Goal: Transaction & Acquisition: Purchase product/service

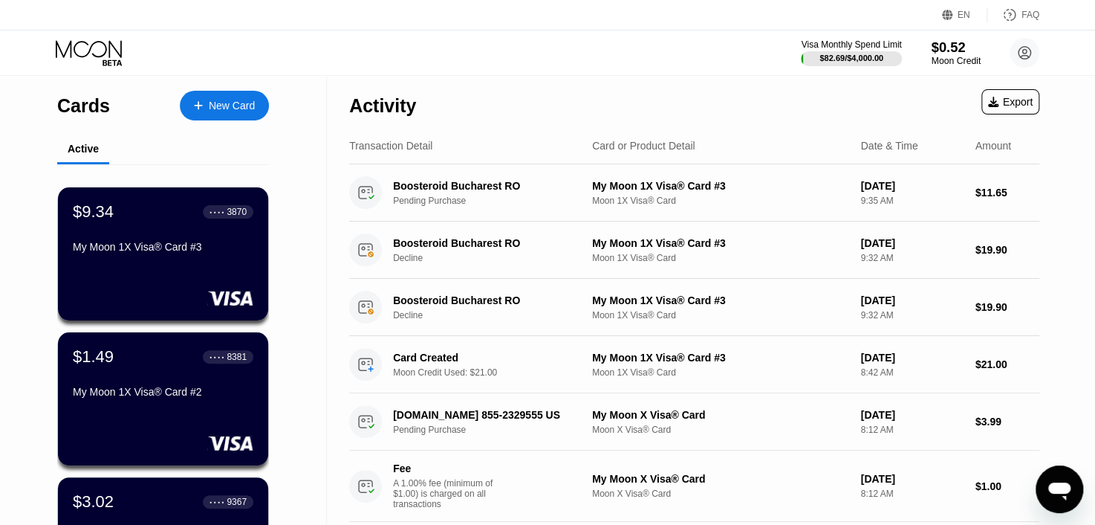
click at [942, 56] on div "Moon Credit" at bounding box center [956, 61] width 50 height 10
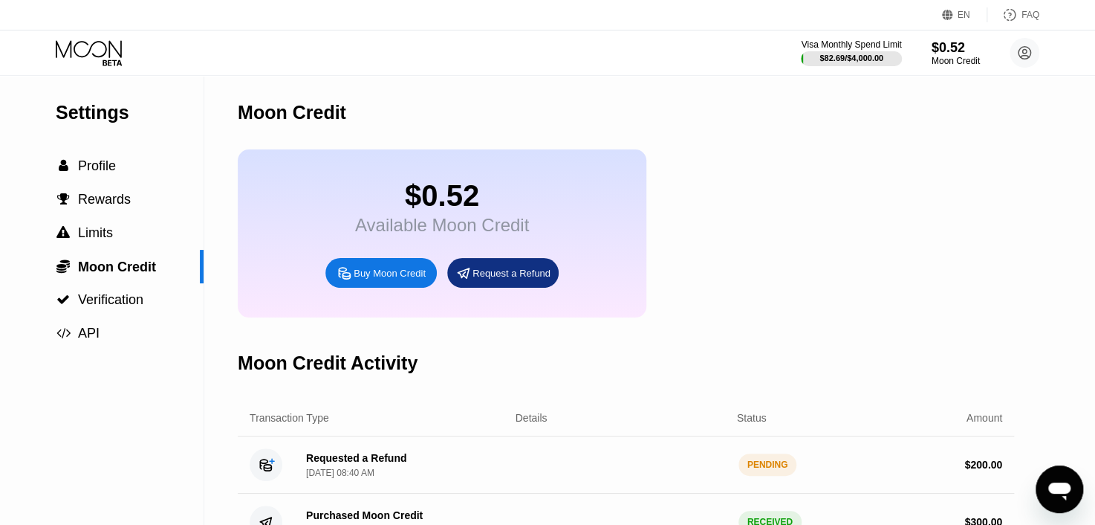
click at [415, 271] on div "$0.52 Available Moon Credit Buy Moon Credit Request a Refund" at bounding box center [442, 233] width 409 height 168
click at [375, 259] on div "$0.52 Available Moon Credit Buy Moon Credit Request a Refund" at bounding box center [442, 233] width 409 height 168
click at [369, 279] on div "Buy Moon Credit" at bounding box center [390, 273] width 72 height 13
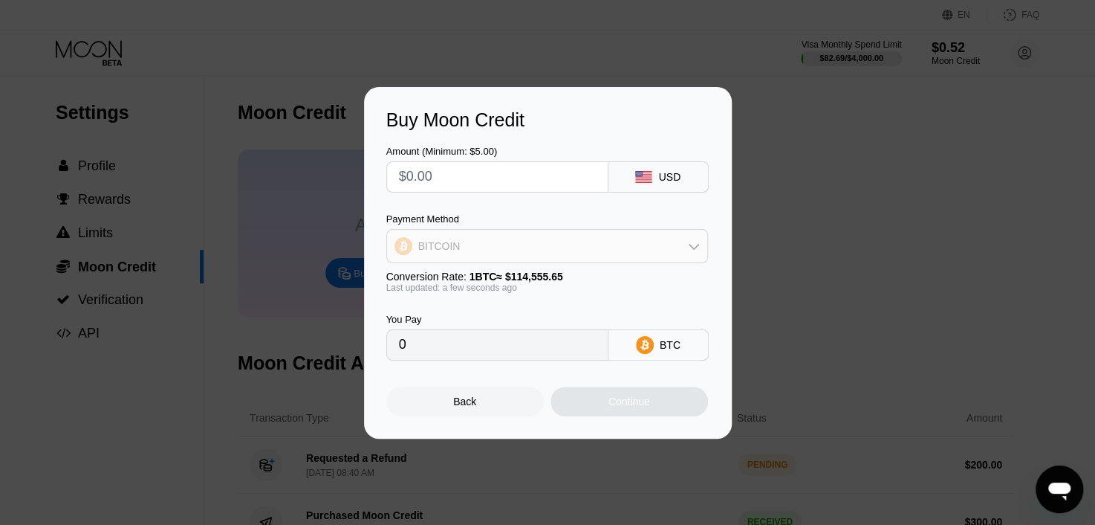
click at [501, 237] on div "BITCOIN" at bounding box center [547, 246] width 320 height 30
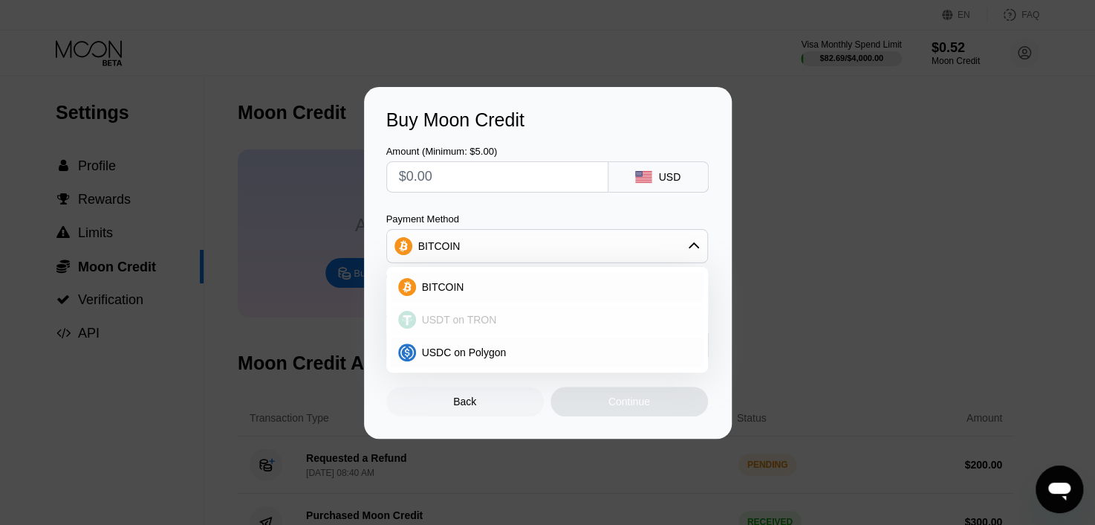
click at [448, 319] on span "USDT on TRON" at bounding box center [459, 320] width 75 height 12
type input "0.00"
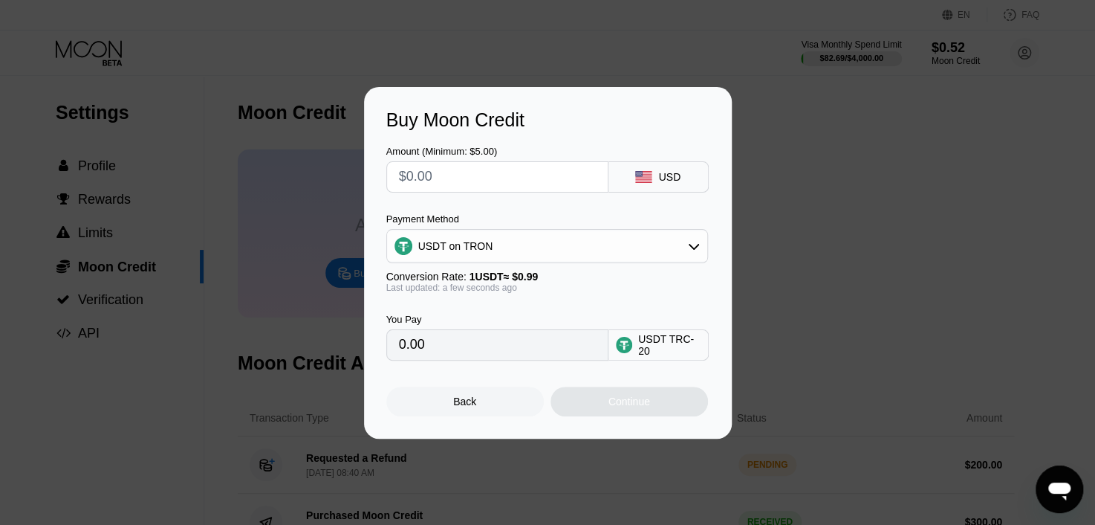
click at [484, 187] on input "text" at bounding box center [497, 177] width 197 height 30
type input "$19"
type input "19.19"
type input "$190"
type input "191.92"
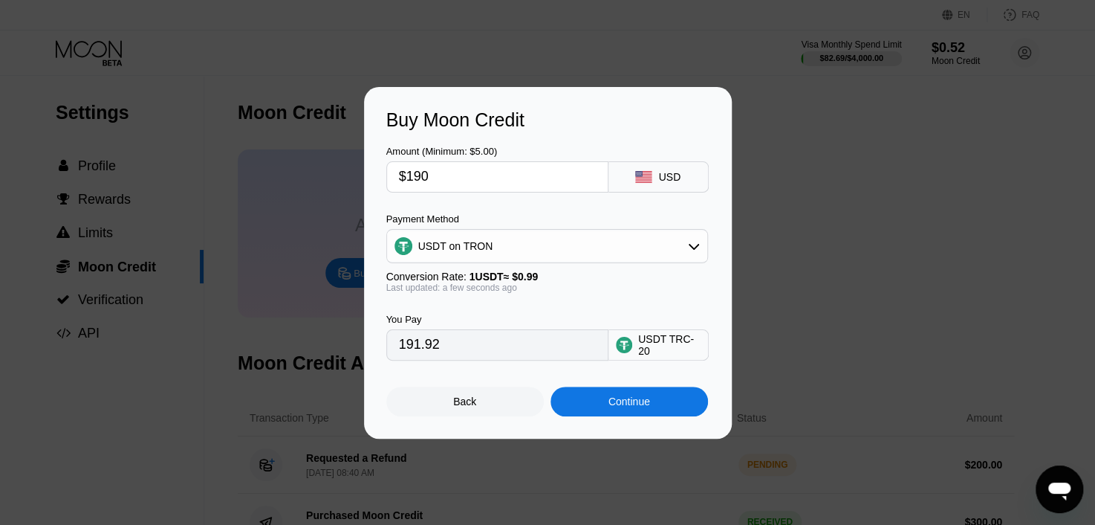
type input "$190"
click at [632, 405] on div "Continue" at bounding box center [630, 401] width 42 height 12
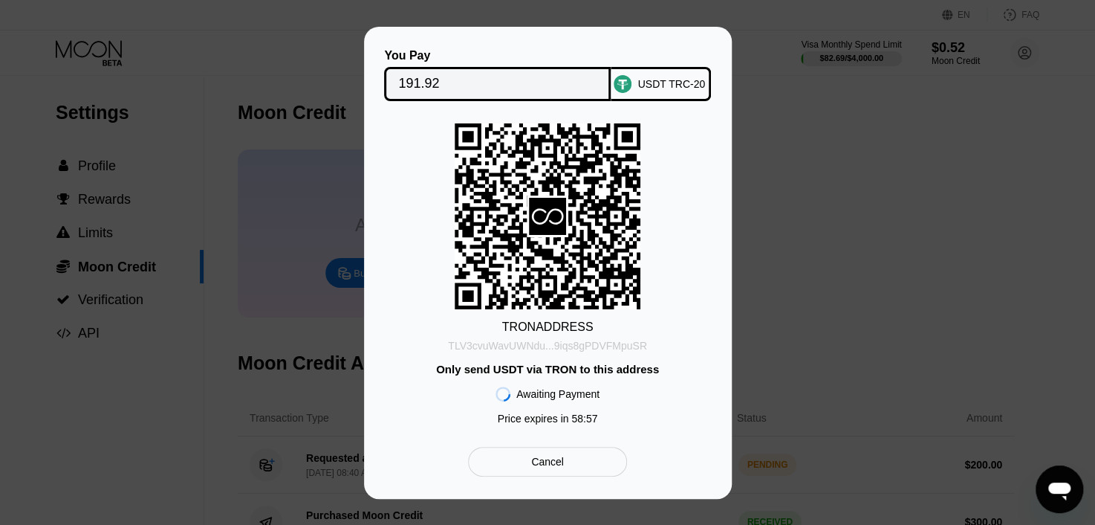
click at [526, 334] on div "TLV3cvuWavUWNdu...9iqs8gPDVFMpuSR" at bounding box center [547, 343] width 199 height 18
click at [524, 350] on div "TLV3cvuWavUWNdu...9iqs8gPDVFMpuSR" at bounding box center [547, 346] width 199 height 12
click at [472, 106] on div "You Pay 191.92 USDT TRC-20 TRON ADDRESS TLV3cvuWavUWNdu...9iqs8gPDVFMpuSR Only …" at bounding box center [547, 262] width 323 height 427
drag, startPoint x: 472, startPoint y: 106, endPoint x: 475, endPoint y: 96, distance: 10.8
click at [473, 100] on div "You Pay 191.92 USDT TRC-20 TRON ADDRESS TLV3cvuWavUWNdu...9iqs8gPDVFMpuSR Only …" at bounding box center [547, 262] width 323 height 427
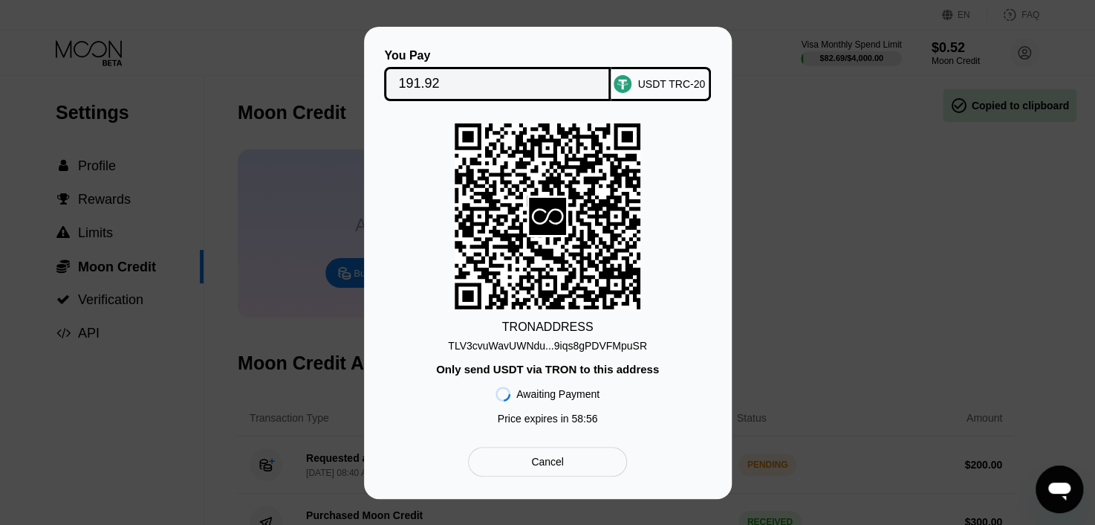
click at [475, 96] on div "191.92" at bounding box center [497, 84] width 227 height 34
click at [475, 95] on div "191.92" at bounding box center [497, 84] width 227 height 34
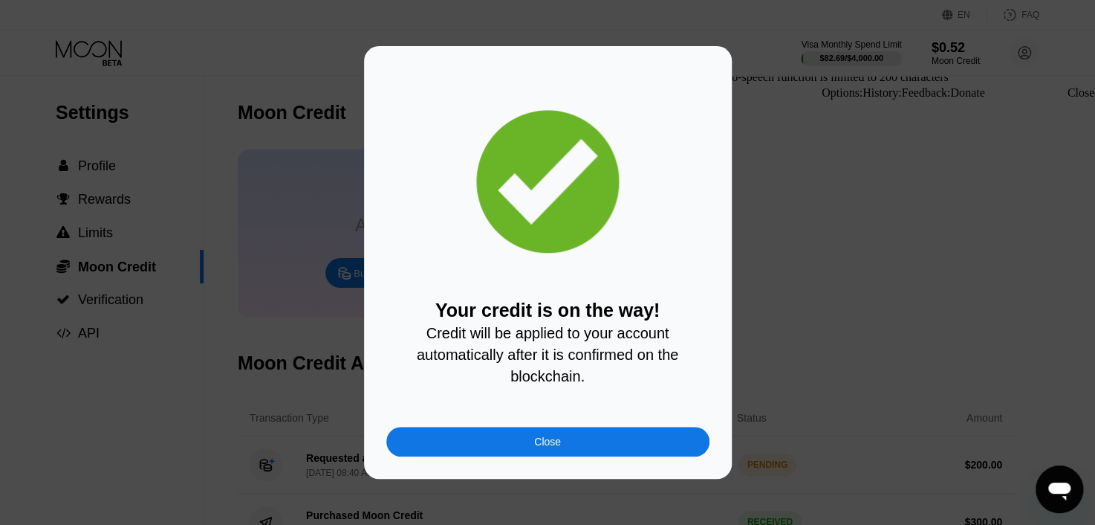
click at [557, 456] on div "Close" at bounding box center [547, 442] width 323 height 30
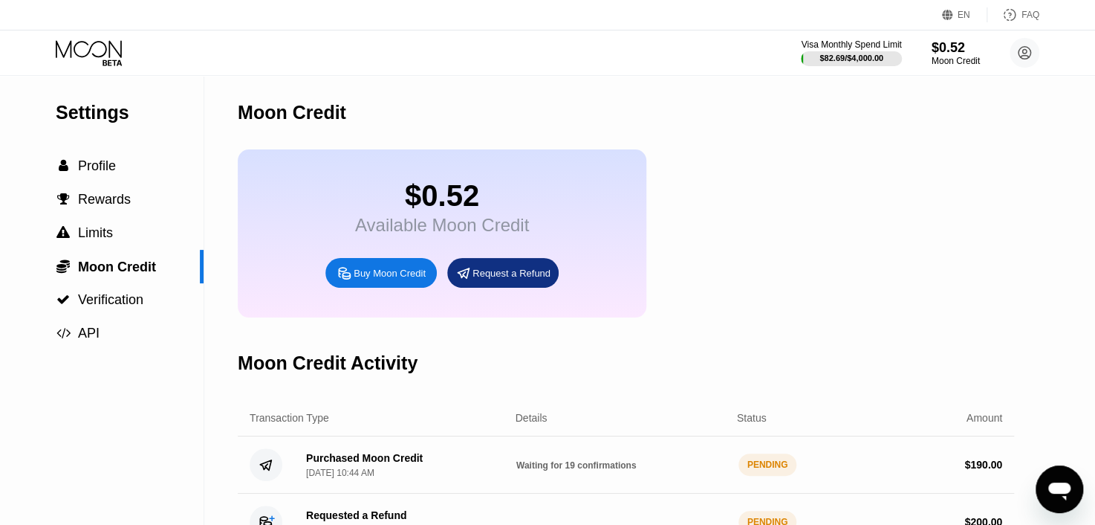
click at [74, 46] on icon at bounding box center [89, 48] width 66 height 17
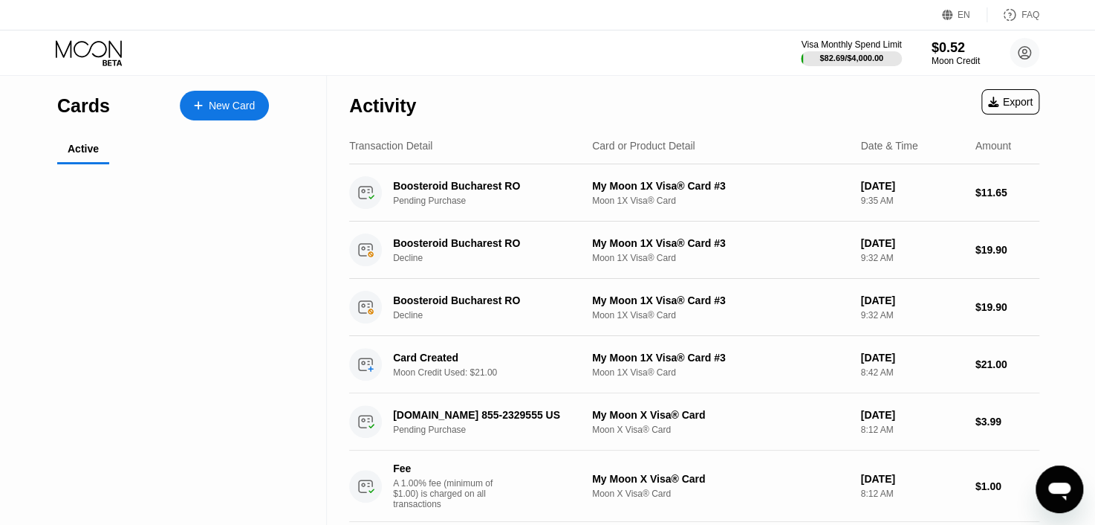
click at [74, 45] on icon at bounding box center [89, 48] width 66 height 17
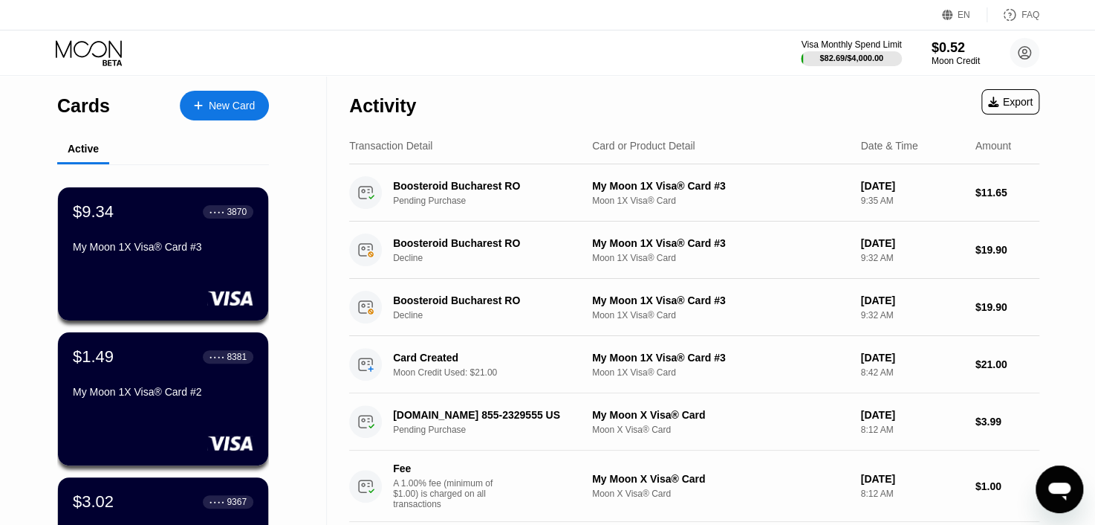
click at [77, 45] on icon at bounding box center [90, 53] width 69 height 26
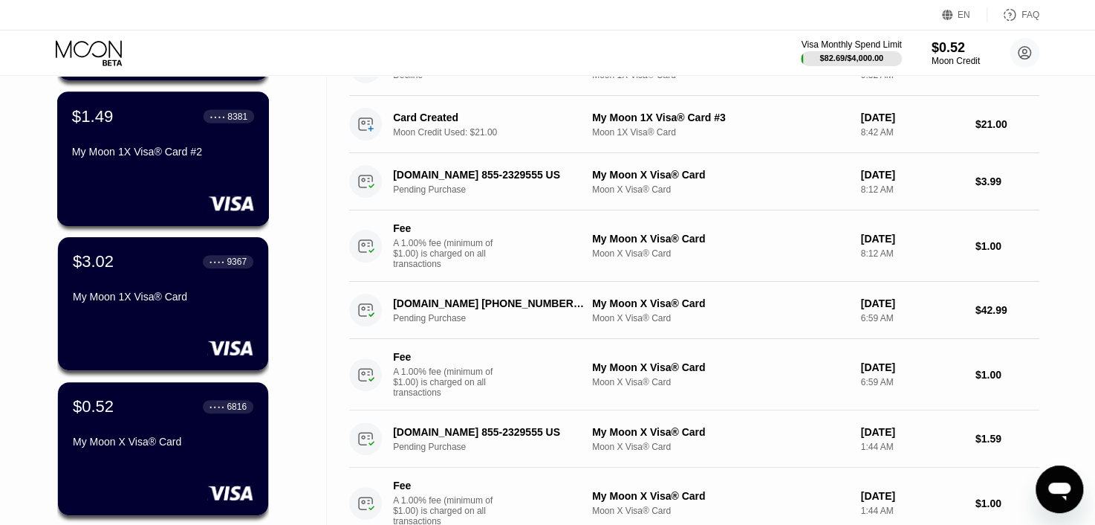
scroll to position [297, 0]
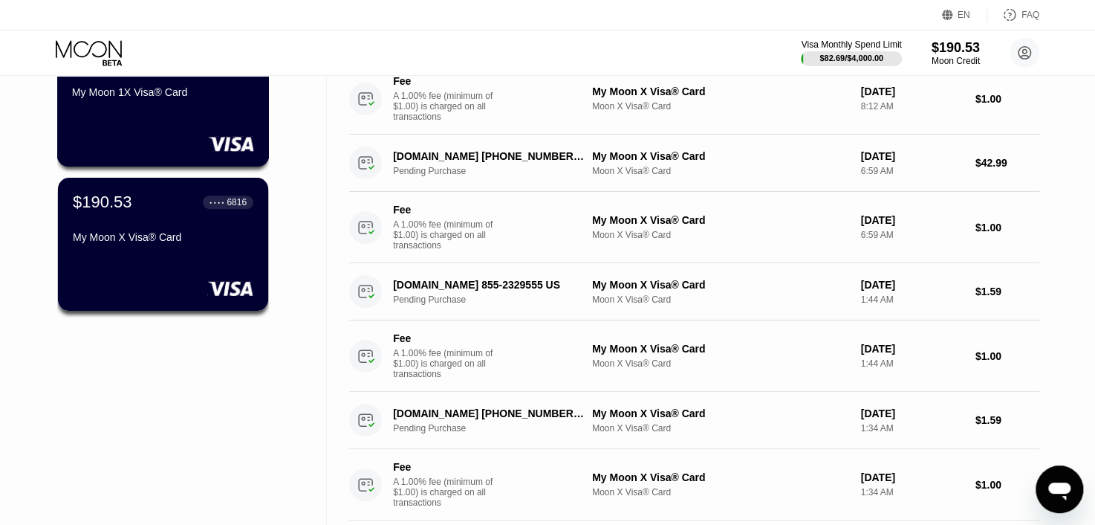
scroll to position [446, 0]
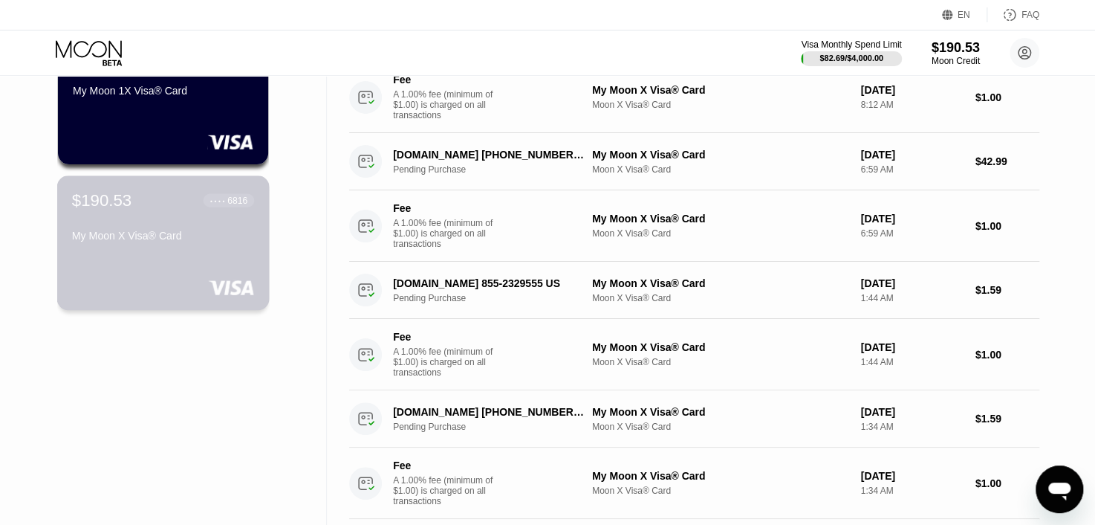
click at [163, 247] on div "My Moon X Visa® Card" at bounding box center [163, 239] width 182 height 18
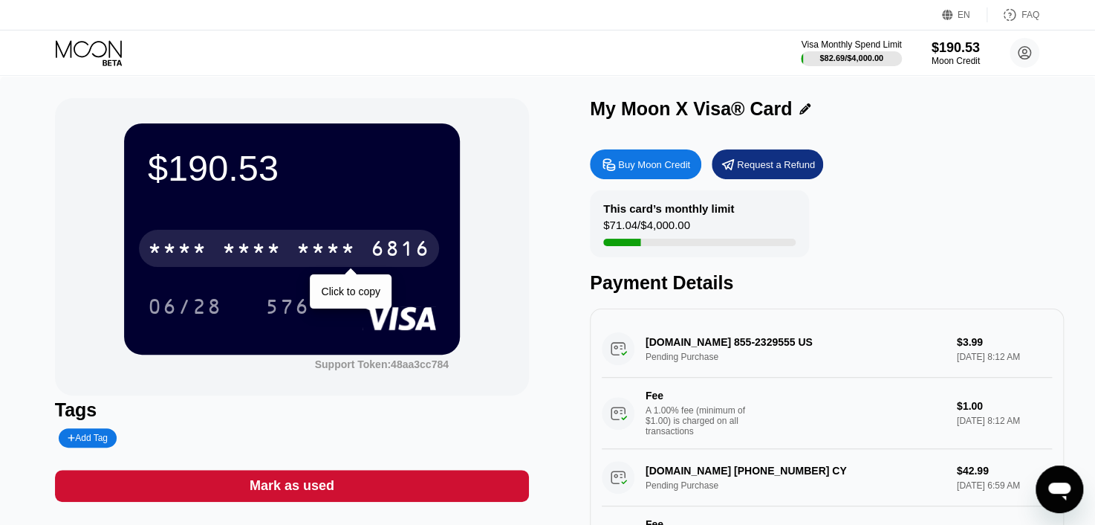
click at [334, 239] on div "* * * * * * * * * * * * 6816" at bounding box center [289, 248] width 300 height 37
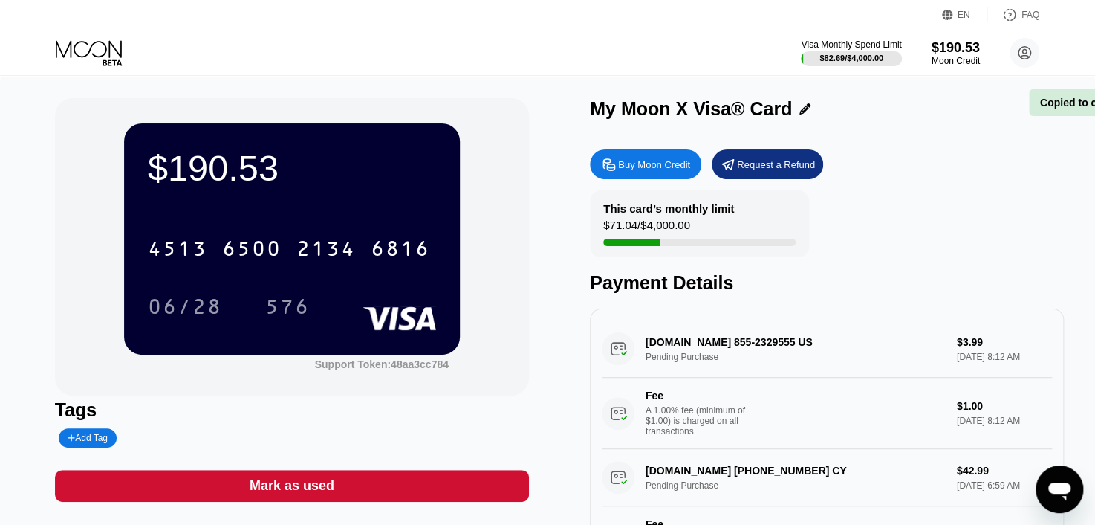
click at [163, 304] on div "06/28" at bounding box center [185, 309] width 74 height 24
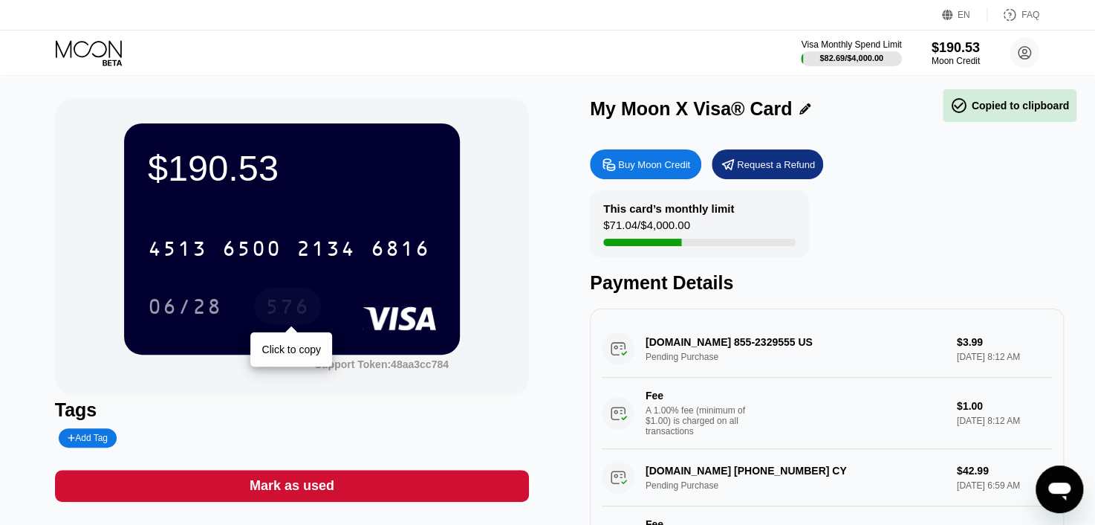
click at [280, 313] on div "576" at bounding box center [287, 309] width 45 height 24
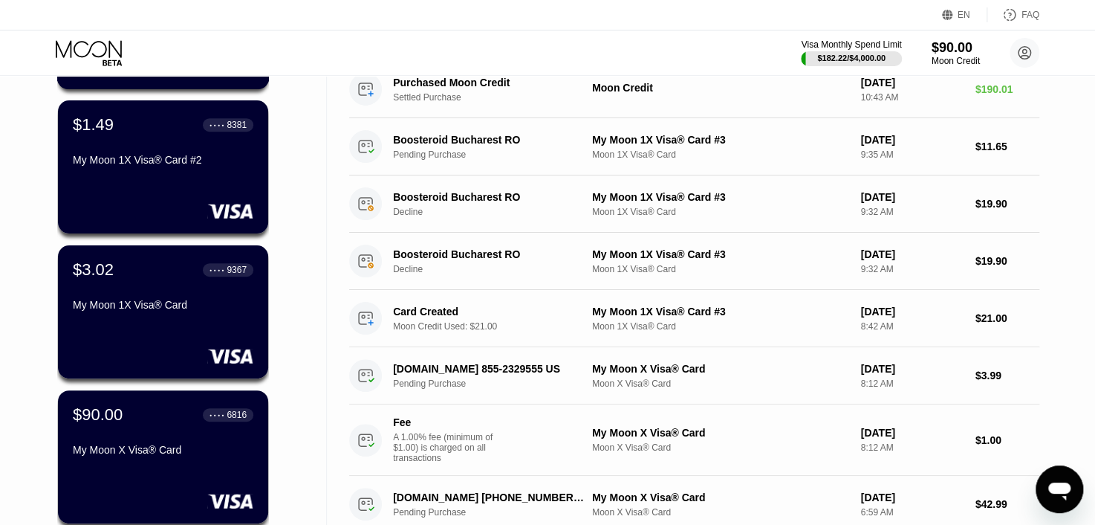
scroll to position [372, 0]
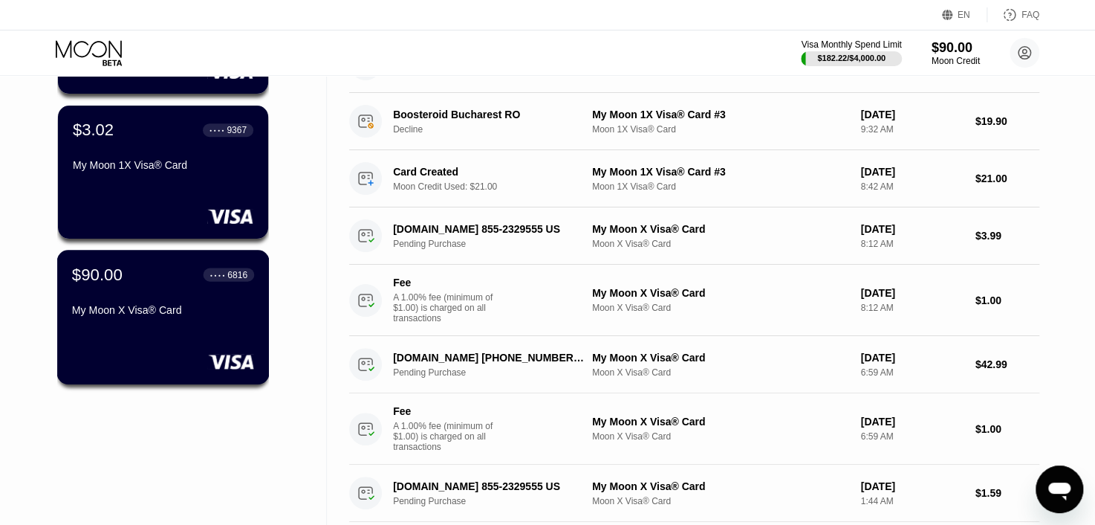
click at [138, 279] on div "$90.00 ● ● ● ● 6816" at bounding box center [163, 274] width 182 height 19
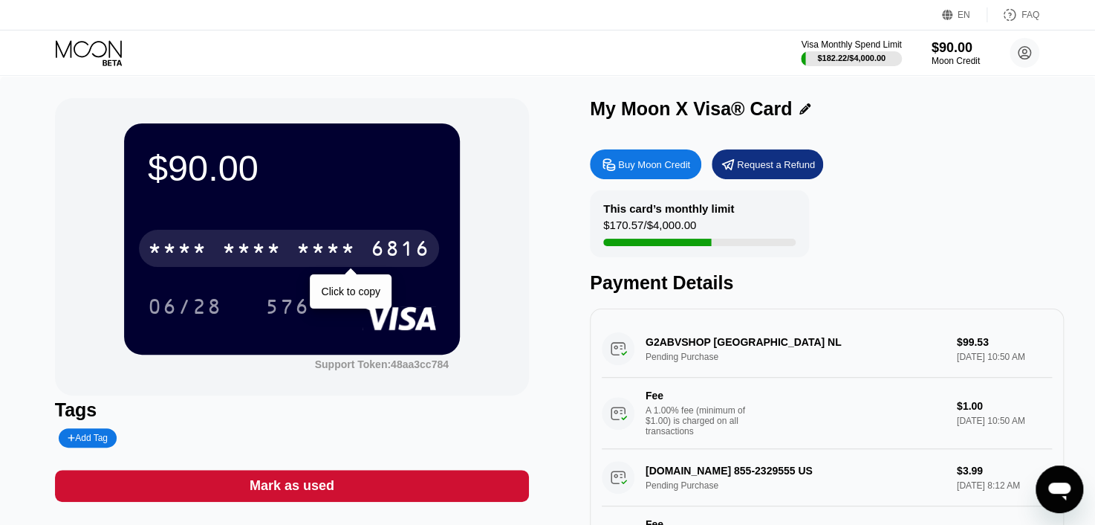
click at [344, 238] on div "* * * * * * * * * * * * 6816" at bounding box center [289, 248] width 300 height 37
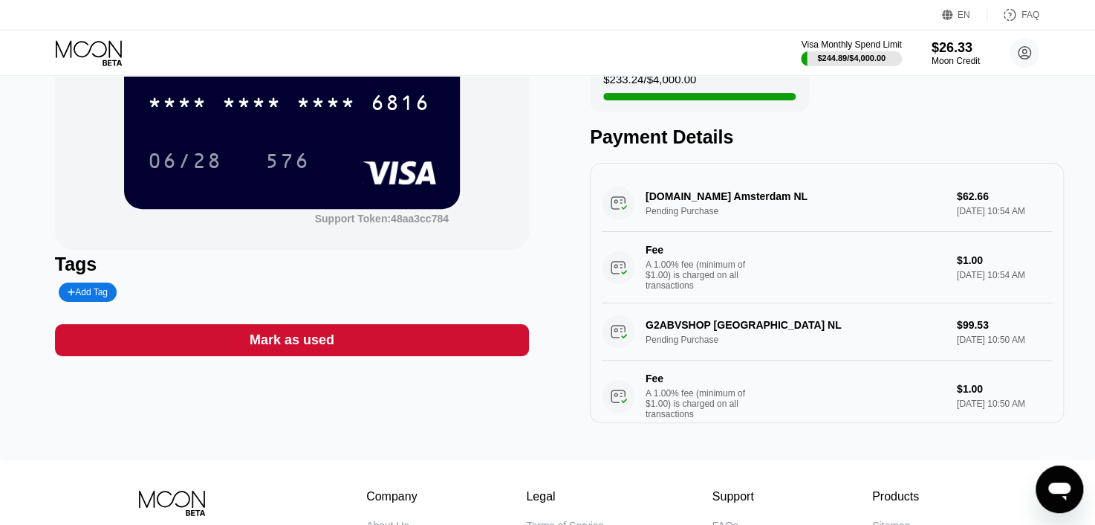
scroll to position [149, 0]
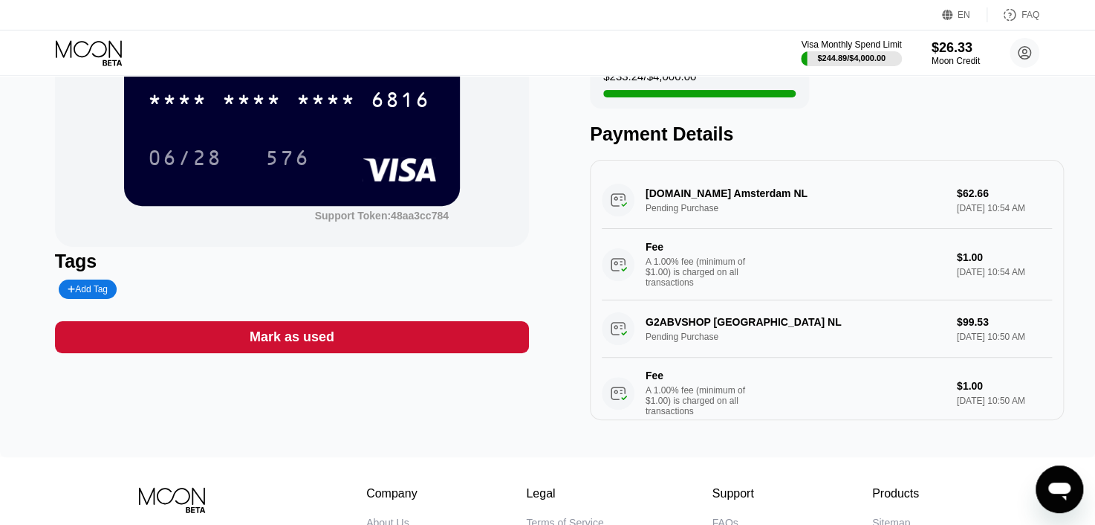
drag, startPoint x: 653, startPoint y: 198, endPoint x: 736, endPoint y: 203, distance: 83.4
click at [736, 203] on div "G2A.COM Amsterdam NL Pending Purchase $62.66 Sep 21, 2025 10:54 AM Fee A 1.00% …" at bounding box center [827, 236] width 450 height 129
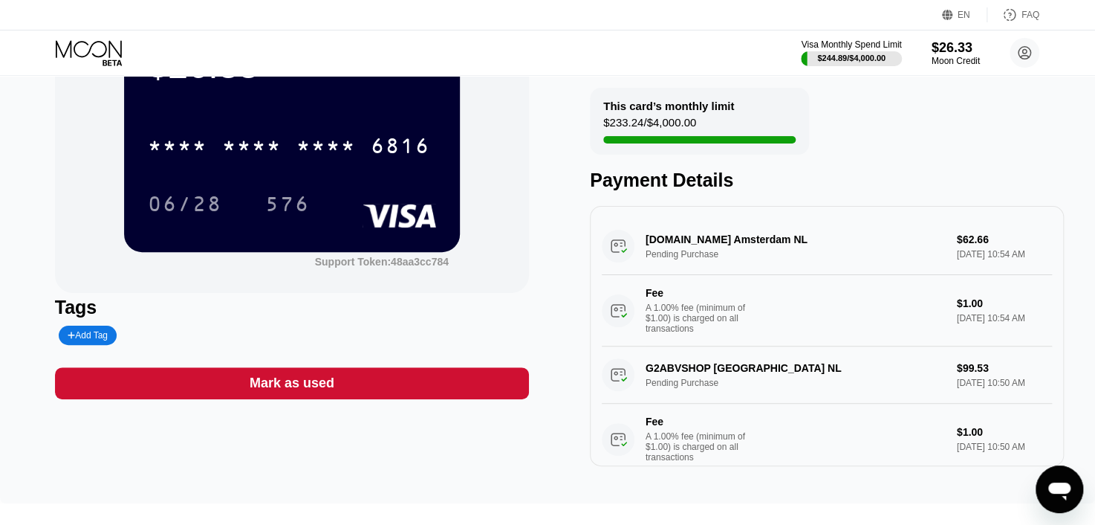
scroll to position [0, 0]
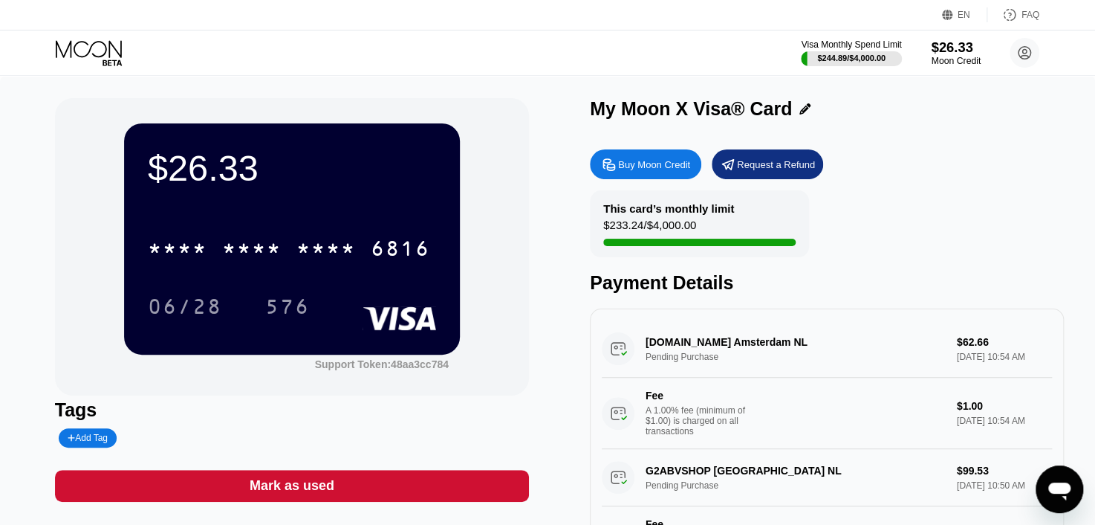
click at [949, 54] on div "$26.33" at bounding box center [956, 47] width 50 height 16
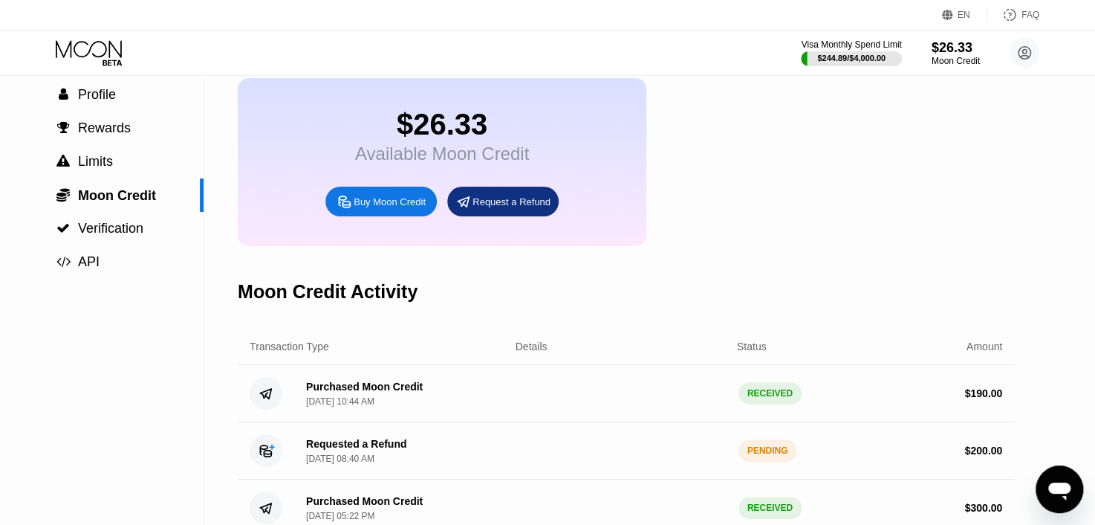
scroll to position [74, 0]
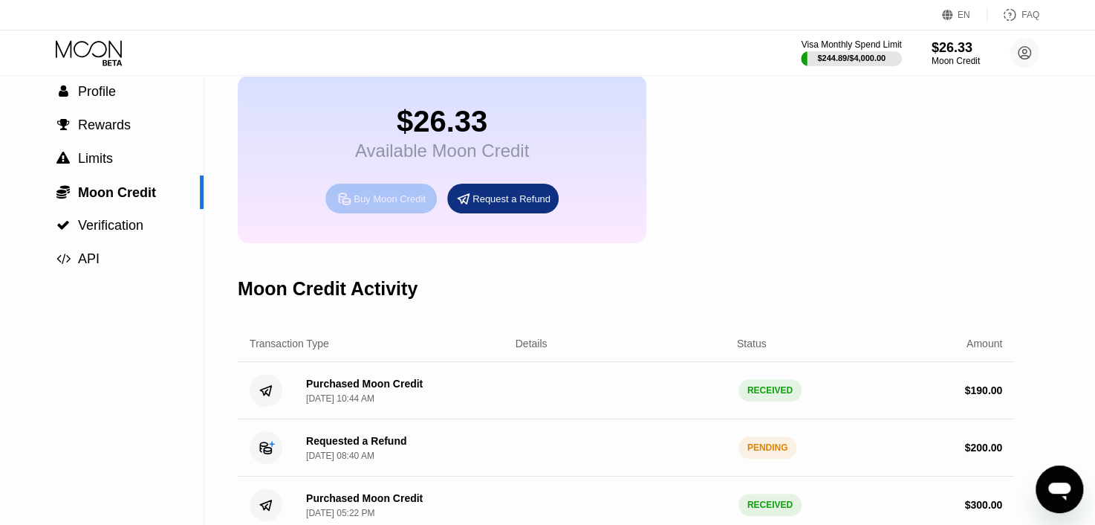
click at [386, 213] on div "Buy Moon Credit" at bounding box center [381, 199] width 111 height 30
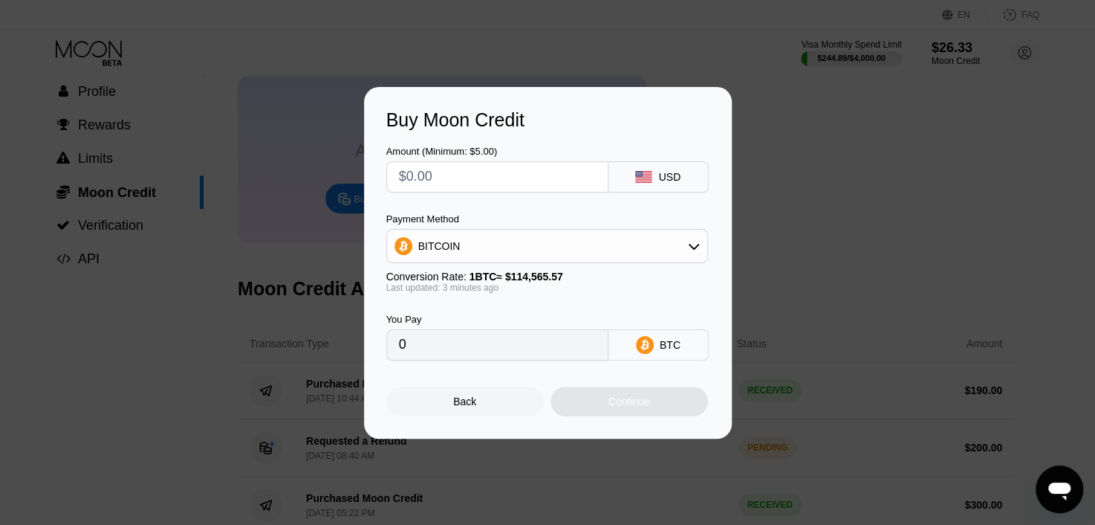
click at [566, 252] on div "BITCOIN" at bounding box center [547, 246] width 320 height 30
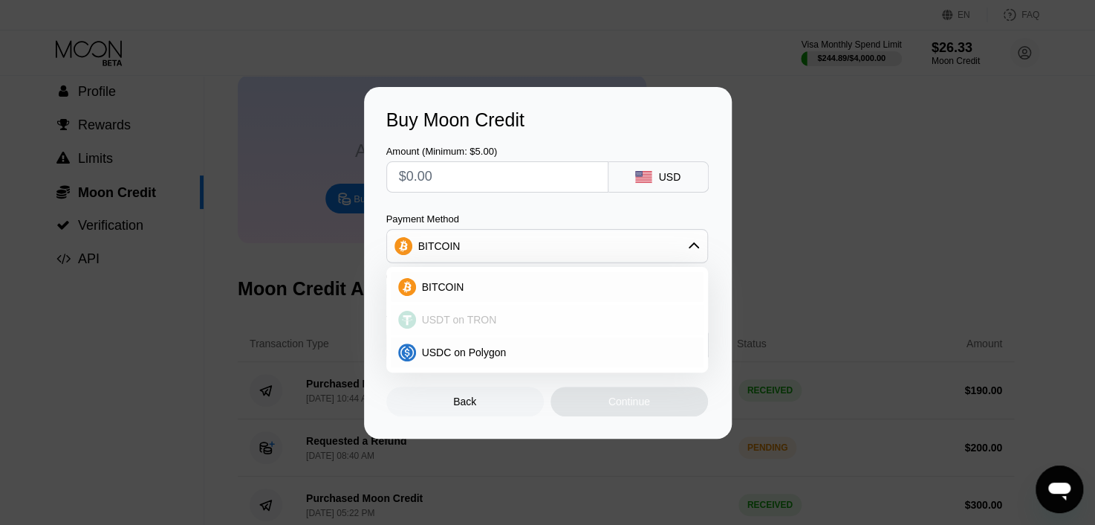
click at [445, 322] on span "USDT on TRON" at bounding box center [459, 320] width 75 height 12
type input "0.00"
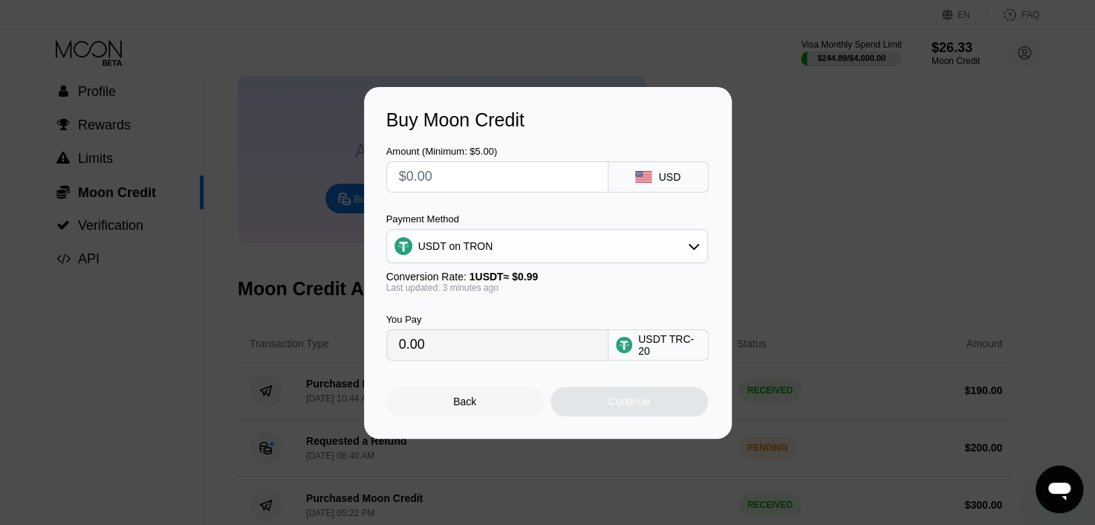
click at [463, 186] on input "text" at bounding box center [497, 177] width 197 height 30
type input "$1"
type input "1.01"
type input "$10"
type input "10.10"
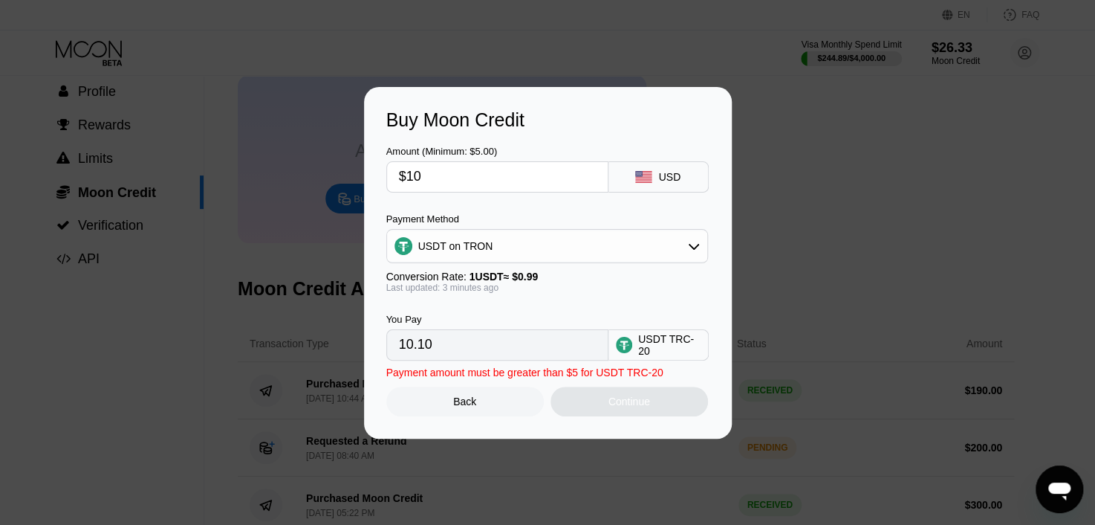
type input "$100"
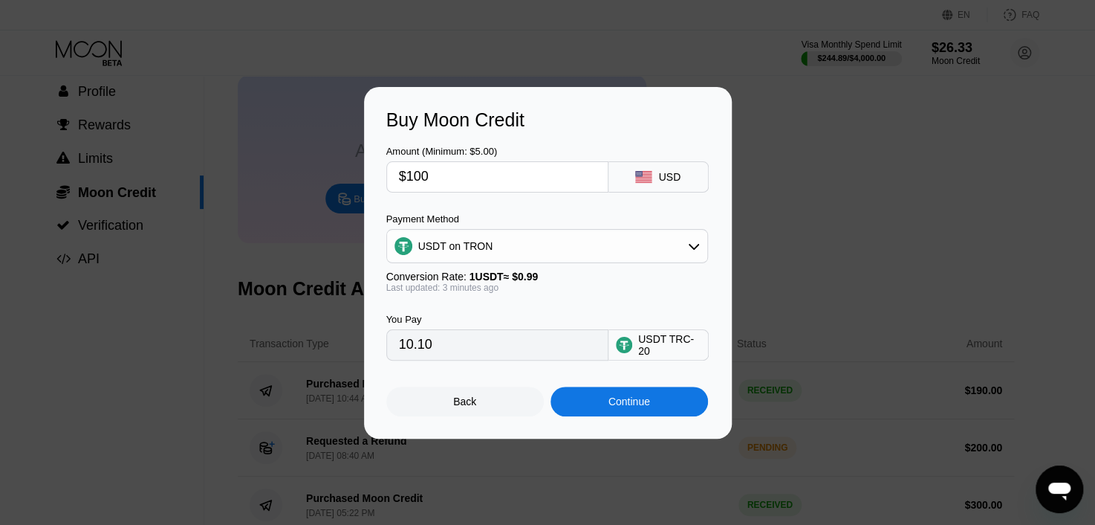
type input "101.01"
type input "$100"
click at [649, 404] on div "Continue" at bounding box center [630, 401] width 42 height 12
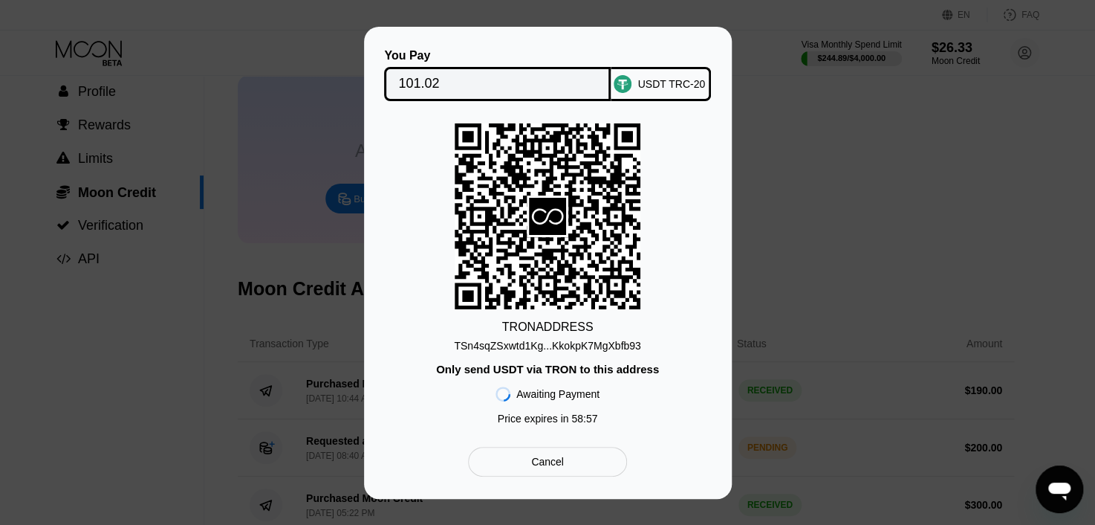
click at [487, 353] on div "TRON ADDRESS TSn4sqZSxwtd1Kg...KkokpK7MgXbfb93 Only send USDT via TRON to this …" at bounding box center [547, 277] width 323 height 308
click at [489, 344] on div "TSn4sqZSxwtd1Kg...KkokpK7MgXbfb93" at bounding box center [547, 346] width 187 height 12
click at [424, 92] on input "101.02" at bounding box center [497, 84] width 198 height 30
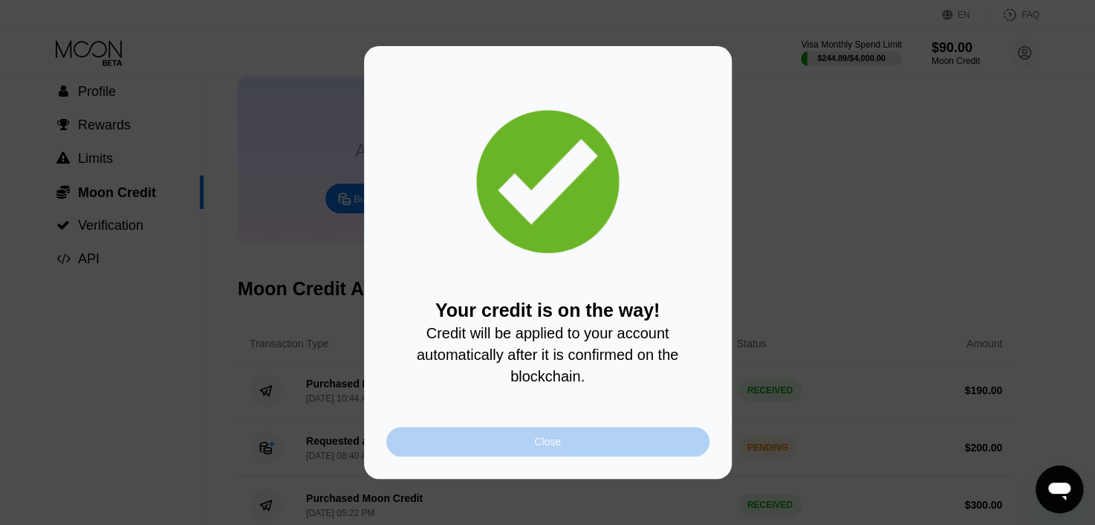
click at [571, 440] on div "Close" at bounding box center [547, 442] width 323 height 30
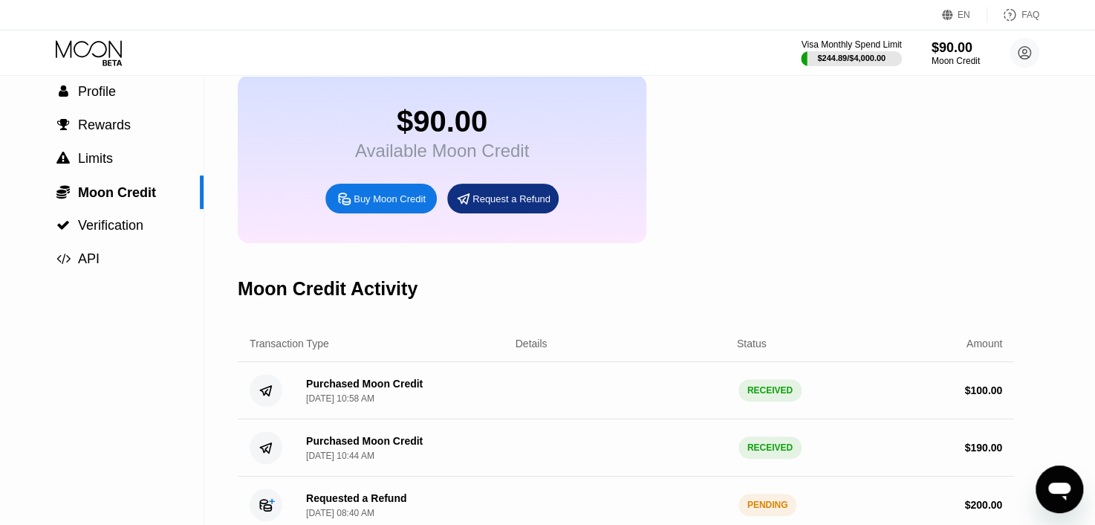
click at [68, 52] on icon at bounding box center [90, 53] width 69 height 26
